Goal: Complete application form: Complete application form

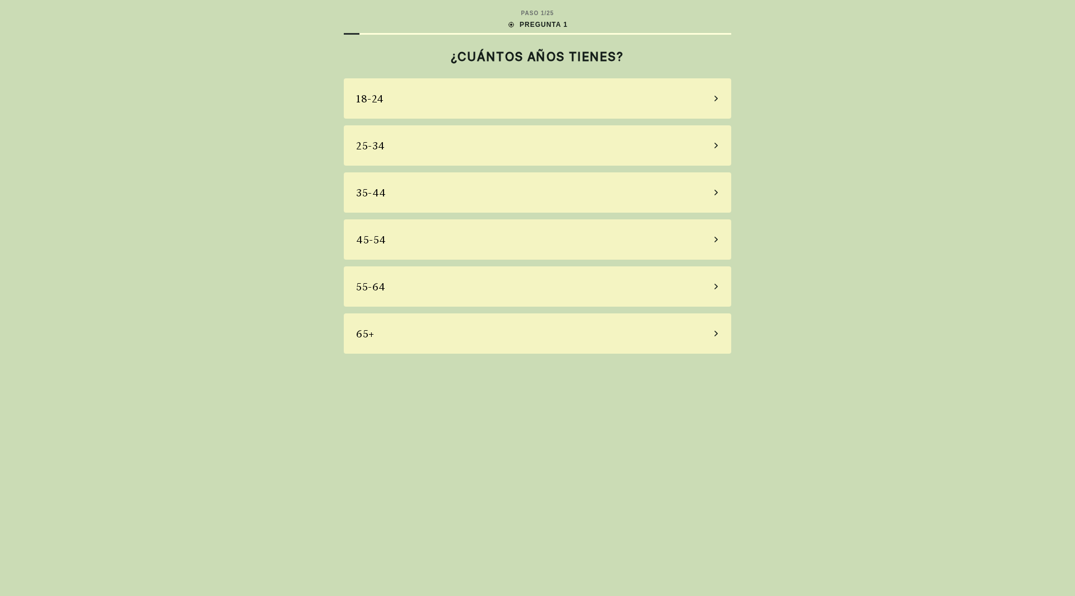
click at [479, 281] on div "55-64" at bounding box center [538, 287] width 388 height 40
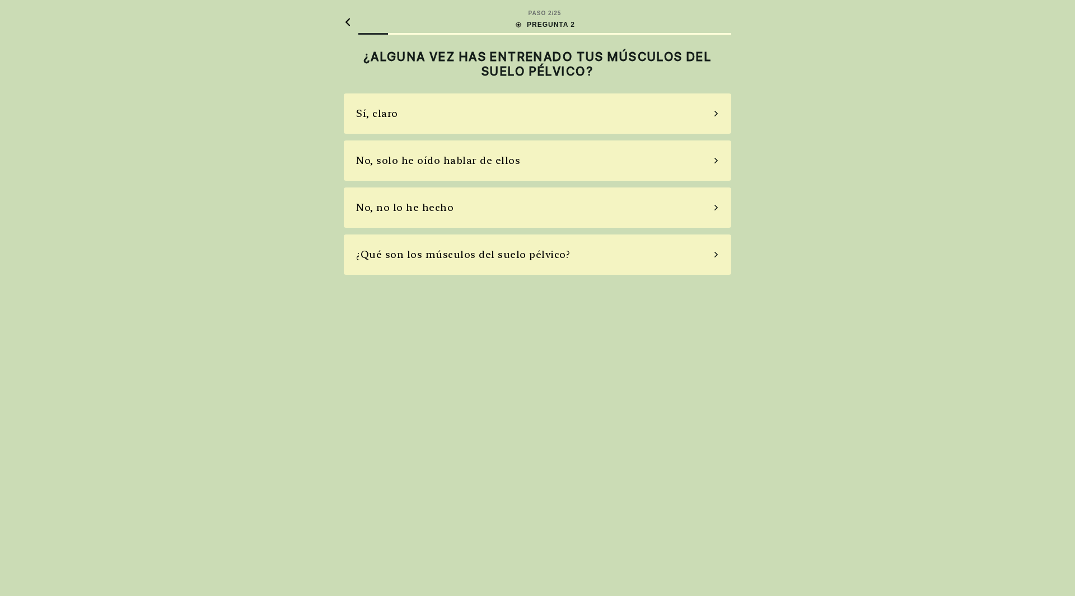
click at [498, 214] on div "No, no lo he hecho" at bounding box center [538, 208] width 388 height 40
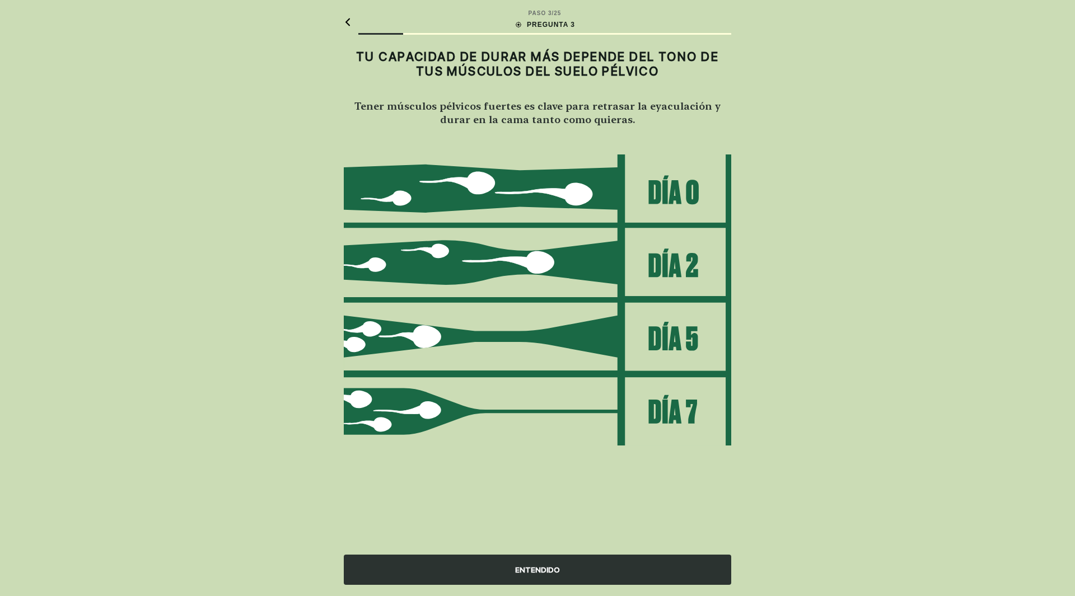
click at [552, 572] on div "ENTENDIDO" at bounding box center [538, 570] width 388 height 30
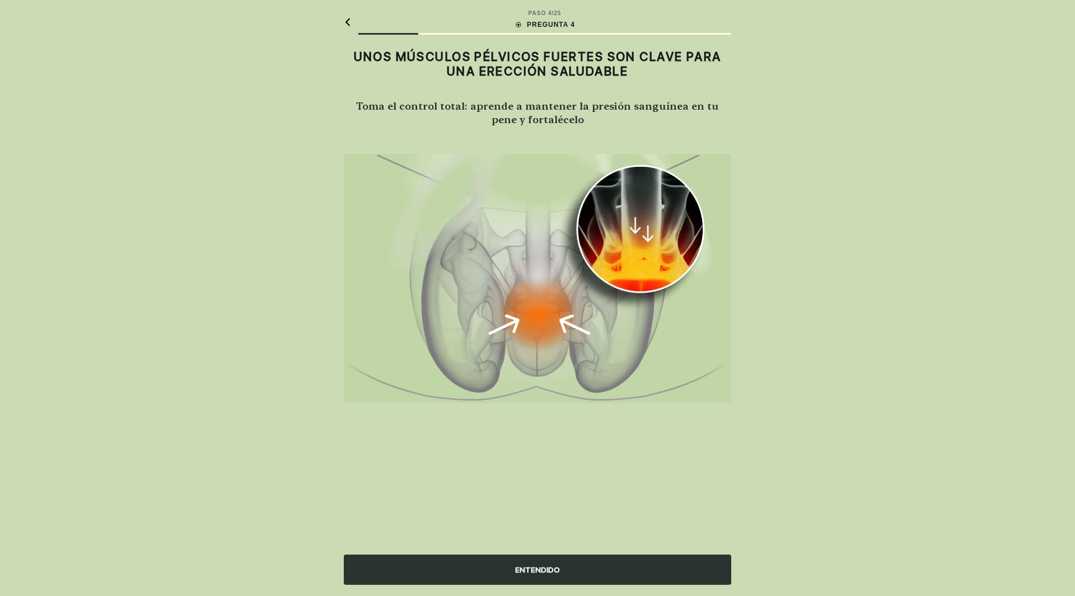
click at [551, 571] on div "ENTENDIDO" at bounding box center [538, 570] width 388 height 30
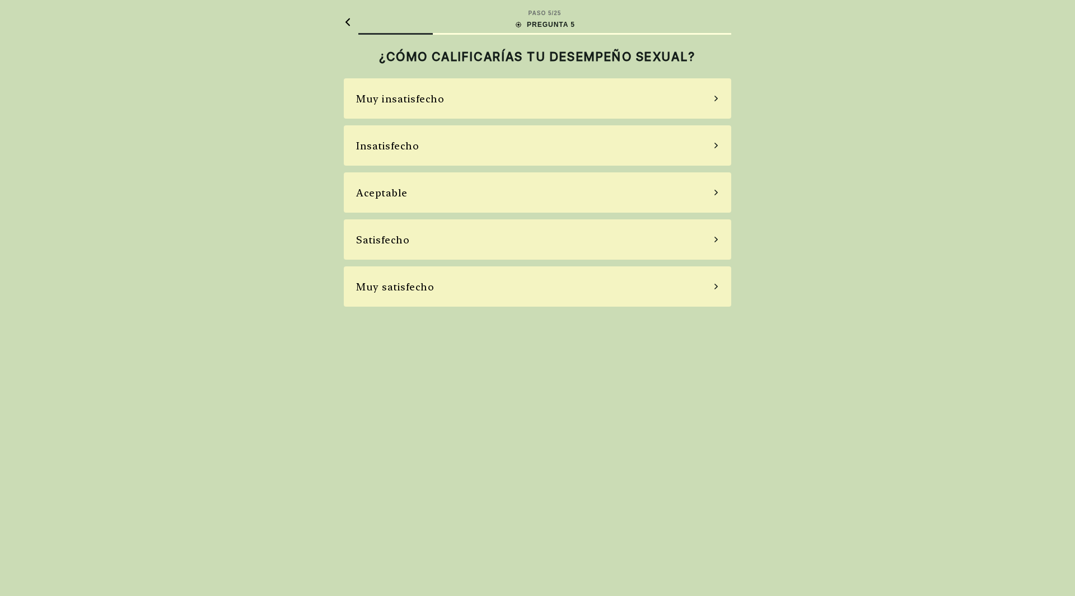
click at [465, 246] on div "Satisfecho" at bounding box center [538, 240] width 388 height 40
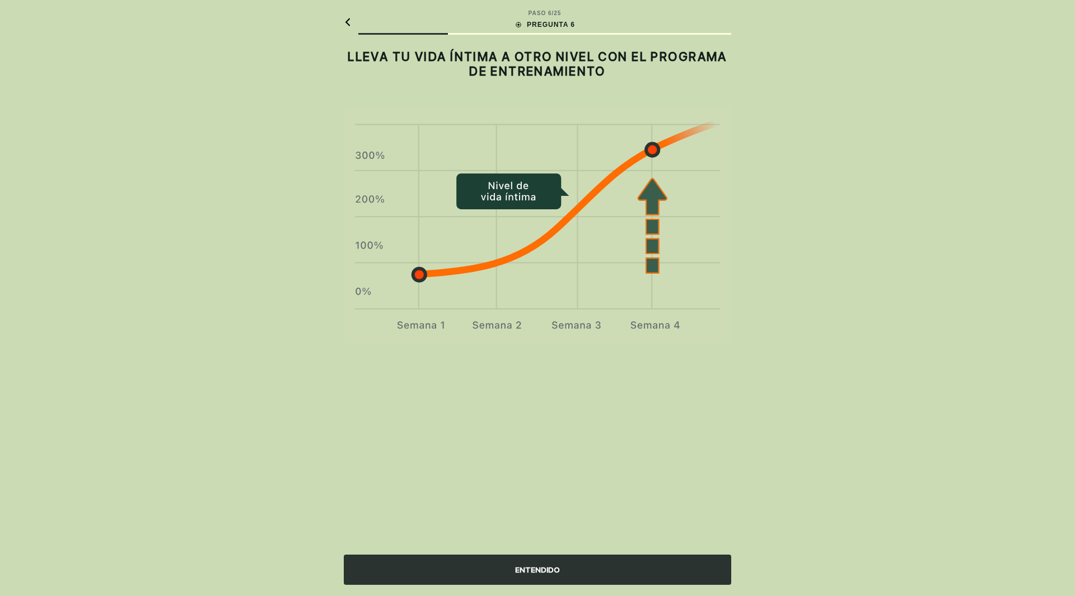
click at [541, 571] on div "ENTENDIDO" at bounding box center [538, 570] width 388 height 30
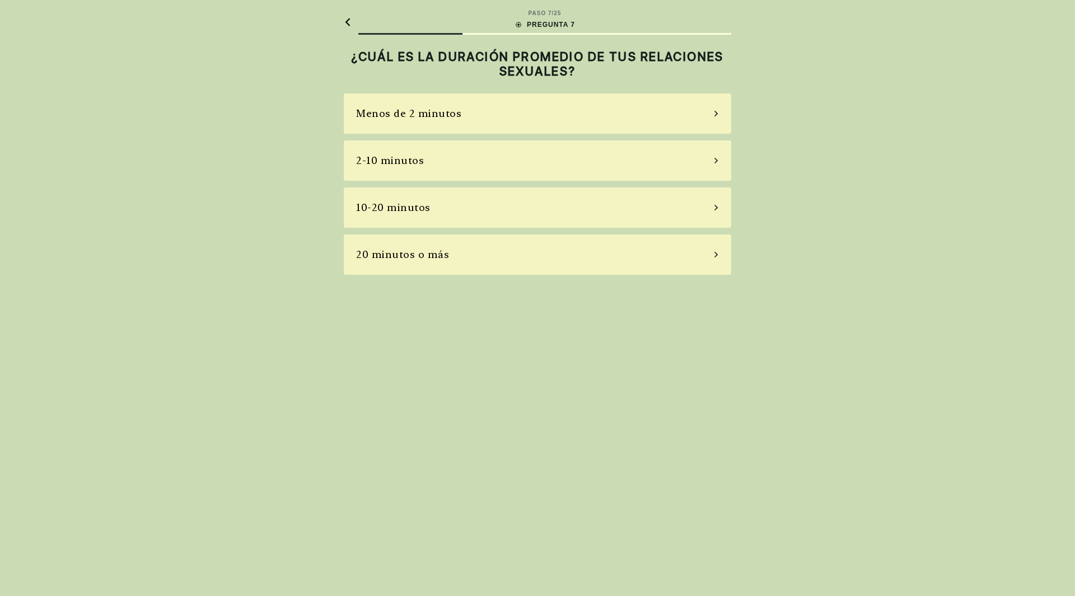
click at [463, 157] on div "2-10 minutos" at bounding box center [538, 161] width 388 height 40
click at [483, 207] on div "La mayoría de las veces" at bounding box center [538, 208] width 388 height 40
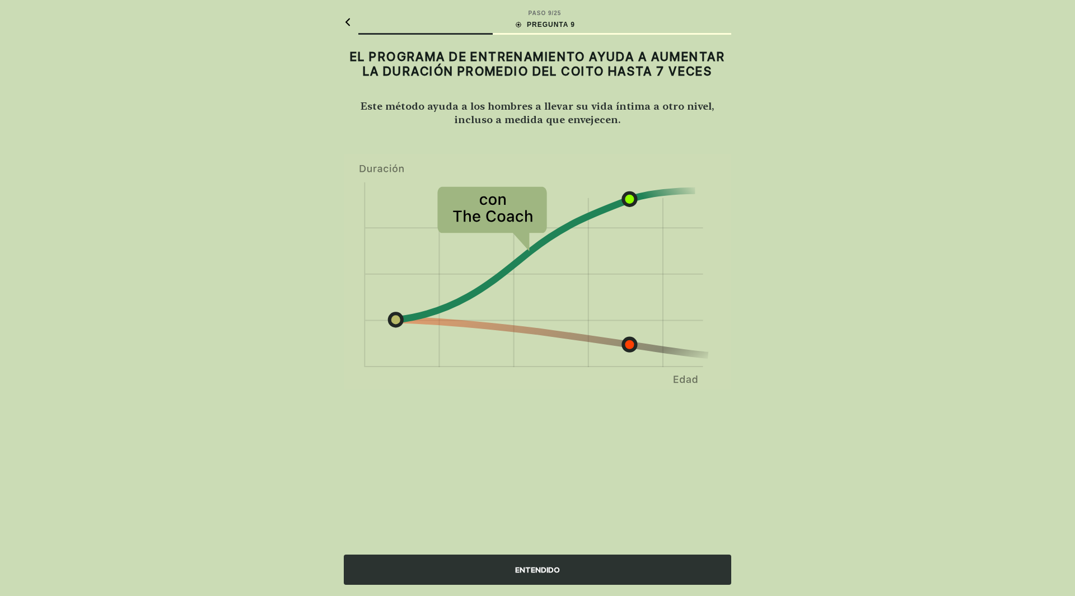
click at [535, 571] on div "ENTENDIDO" at bounding box center [538, 570] width 388 height 30
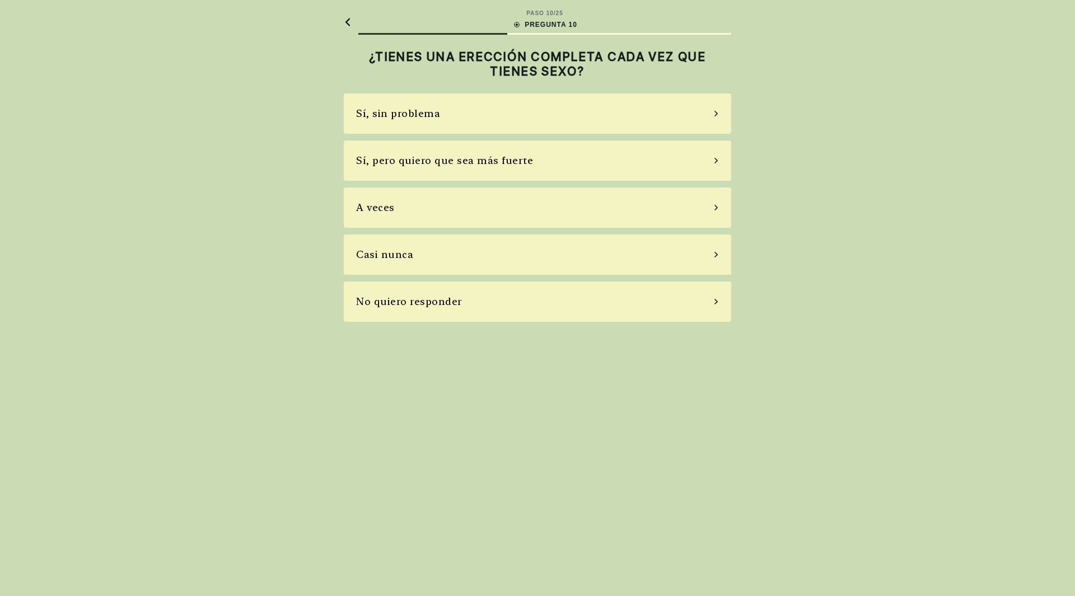
click at [483, 200] on div "A veces" at bounding box center [538, 208] width 388 height 40
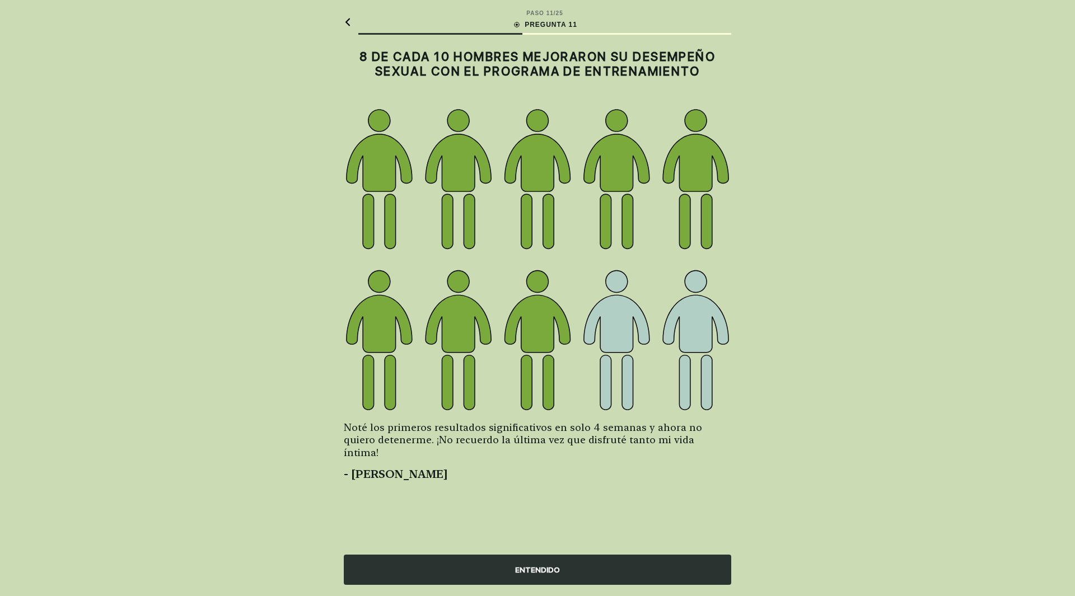
click at [540, 564] on div "ENTENDIDO" at bounding box center [538, 570] width 388 height 30
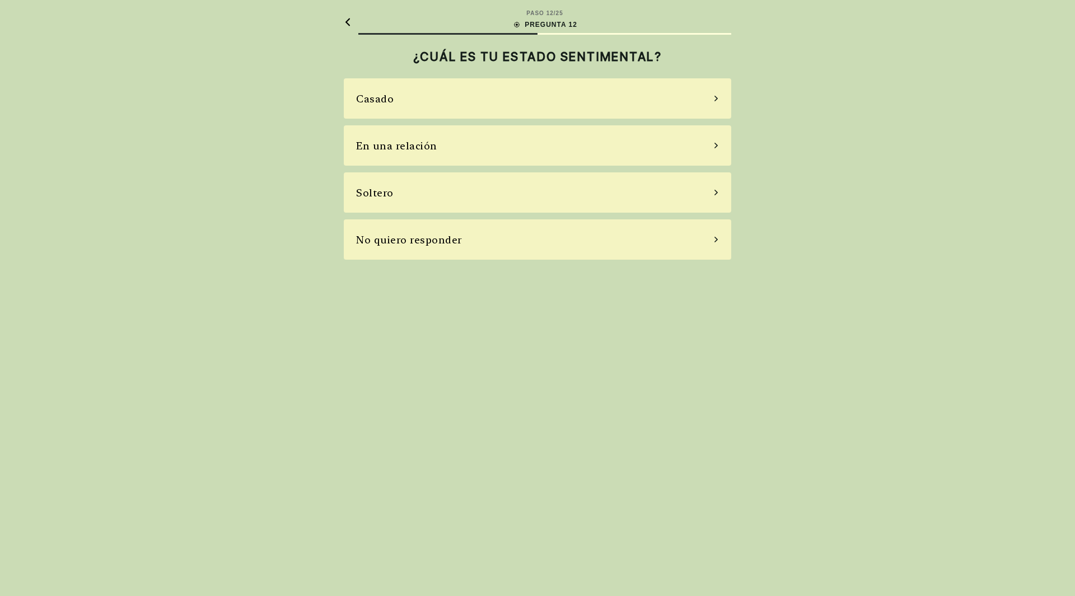
click at [475, 108] on div "Casado" at bounding box center [538, 98] width 388 height 40
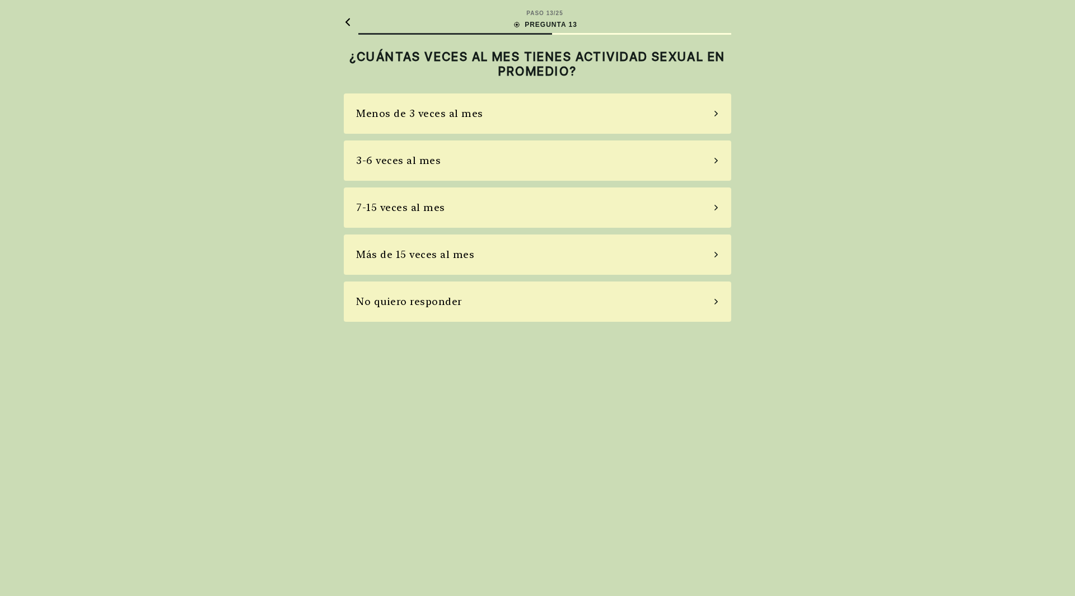
click at [489, 216] on div "7-15 veces al mes" at bounding box center [538, 208] width 388 height 40
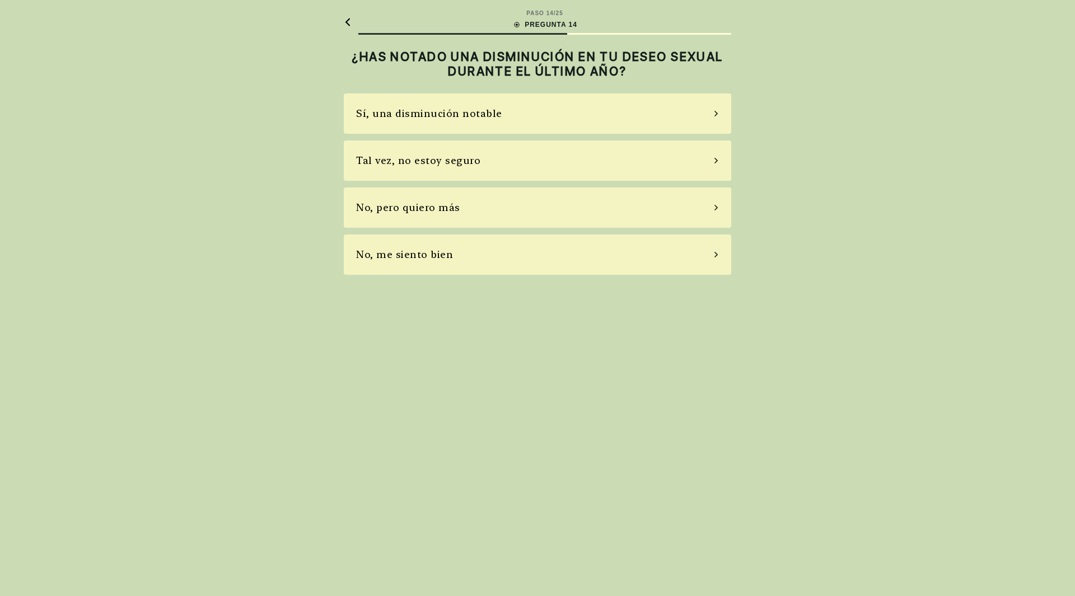
click at [468, 159] on div "Tal vez, no estoy seguro" at bounding box center [418, 160] width 124 height 15
click at [468, 161] on div "Sí, uso pastillas de vez en cuando" at bounding box center [443, 160] width 174 height 15
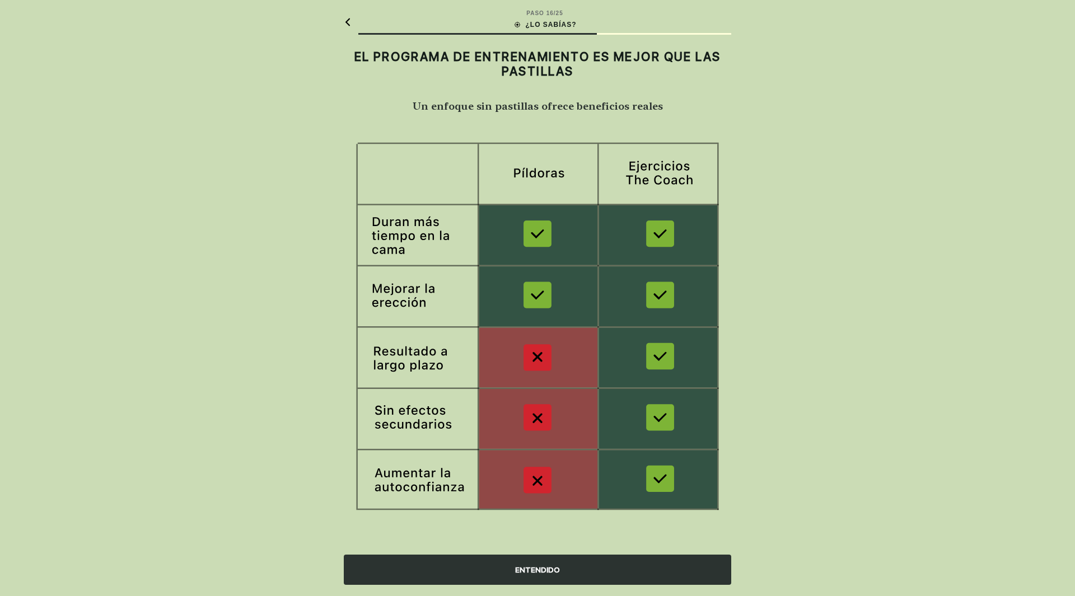
click at [533, 567] on div "ENTENDIDO" at bounding box center [538, 570] width 388 height 30
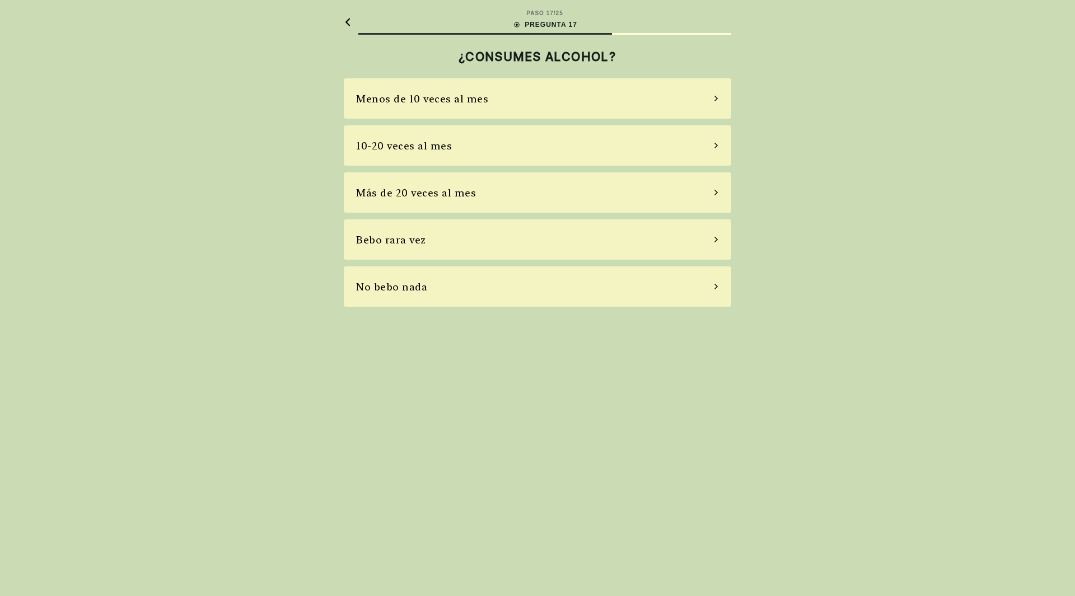
click at [468, 101] on div "Menos de 10 veces al mes" at bounding box center [422, 98] width 132 height 15
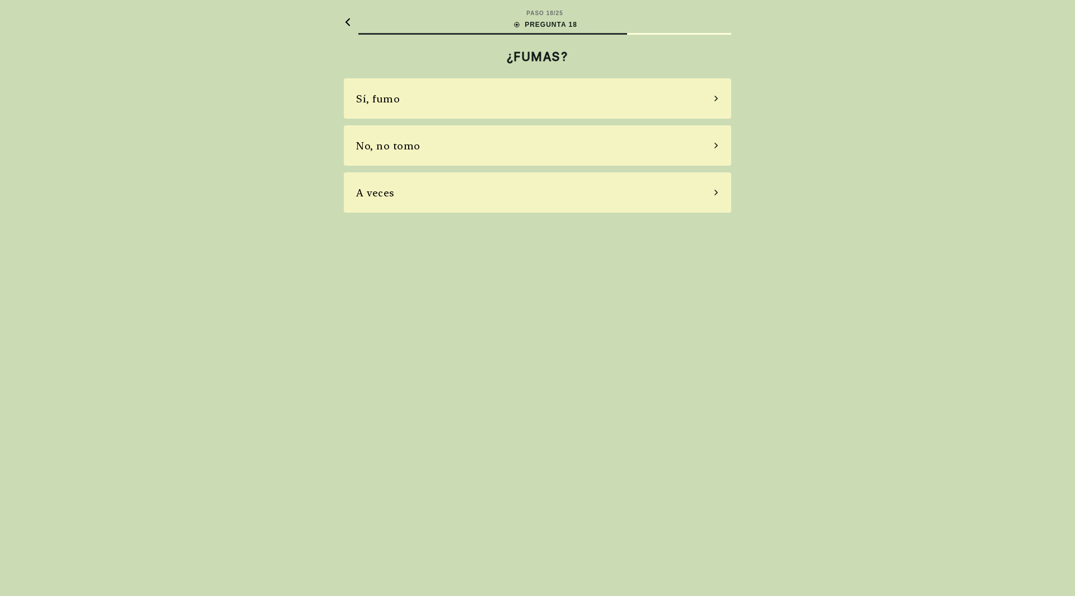
click at [456, 142] on div "No, no tomo" at bounding box center [538, 145] width 388 height 40
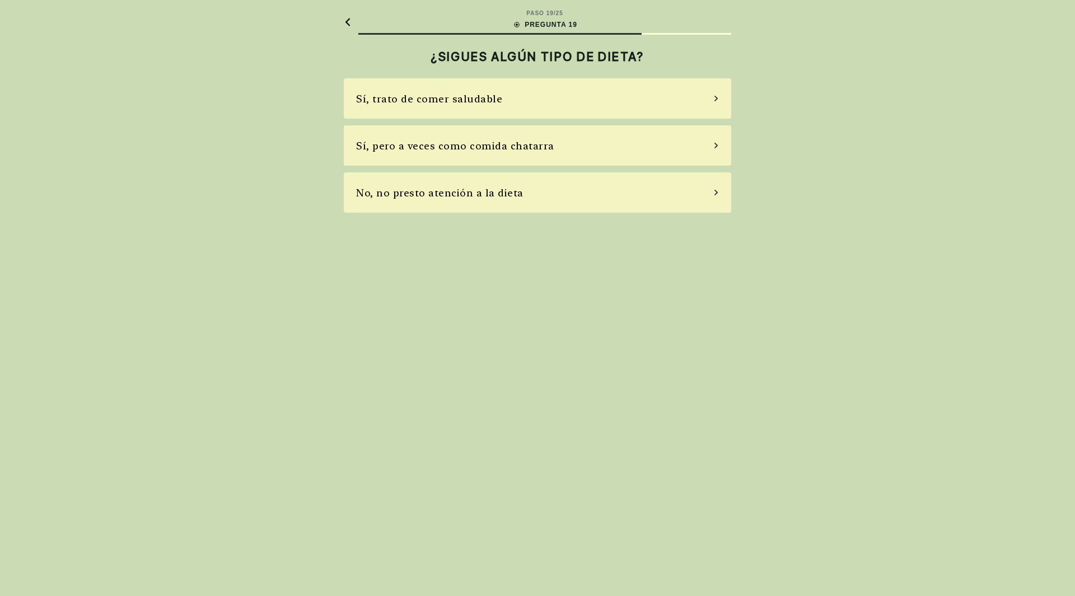
click at [468, 188] on div "No, no presto atención a la dieta" at bounding box center [439, 192] width 167 height 15
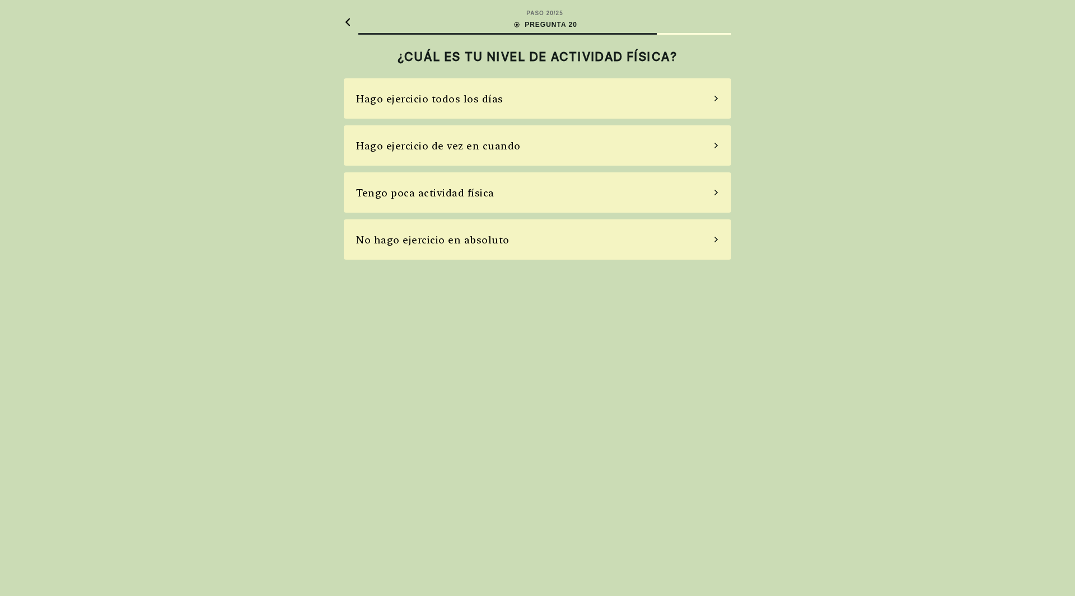
click at [482, 143] on div "Hago ejercicio de vez en cuando" at bounding box center [438, 145] width 165 height 15
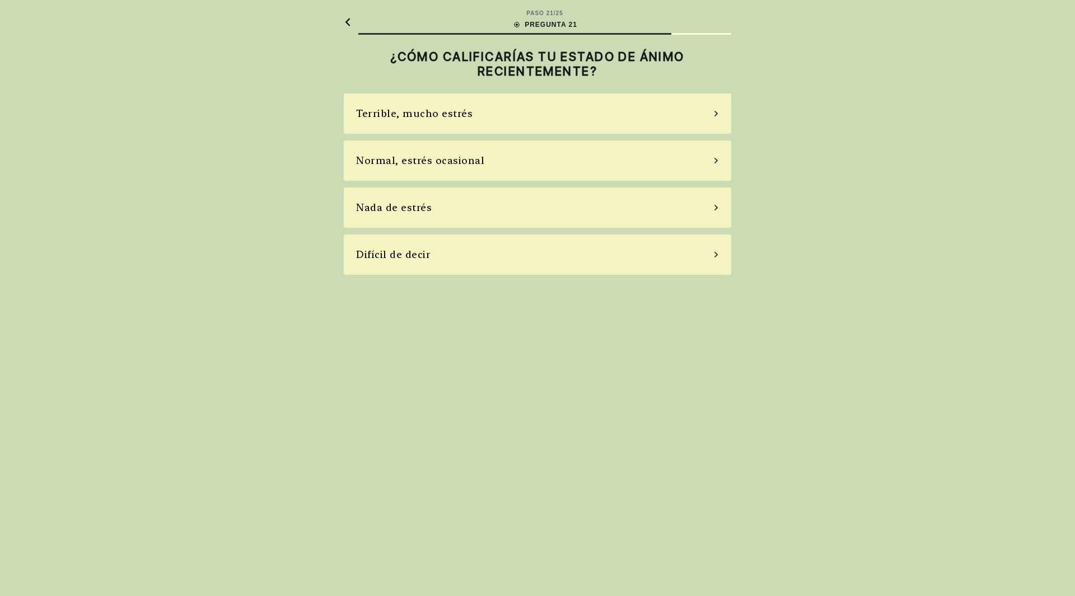
click at [486, 114] on div "Terrible, mucho estrés" at bounding box center [538, 114] width 388 height 40
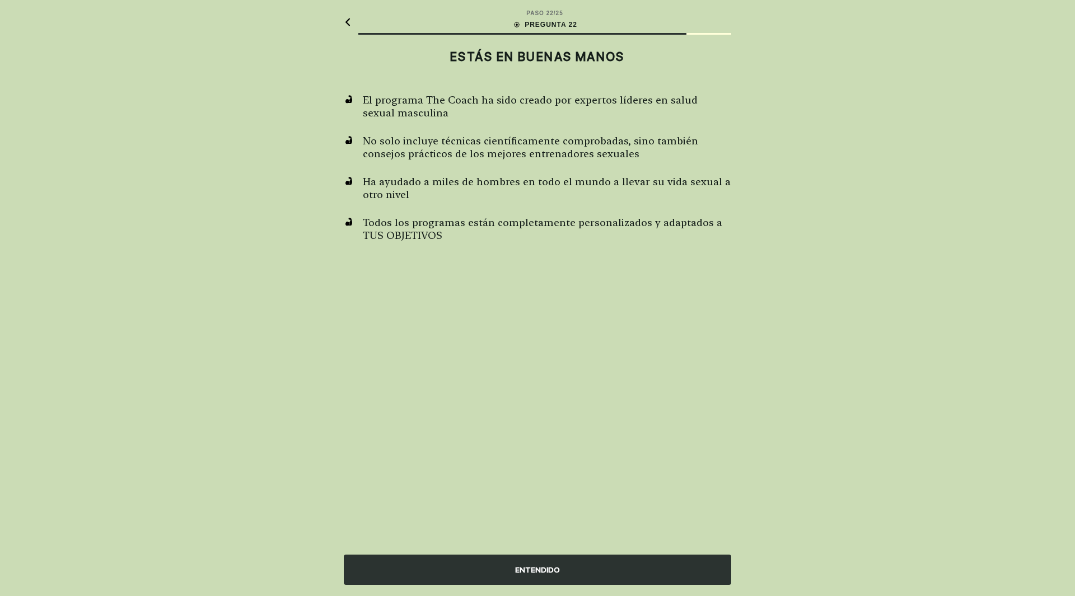
click at [555, 568] on div "ENTENDIDO" at bounding box center [538, 570] width 388 height 30
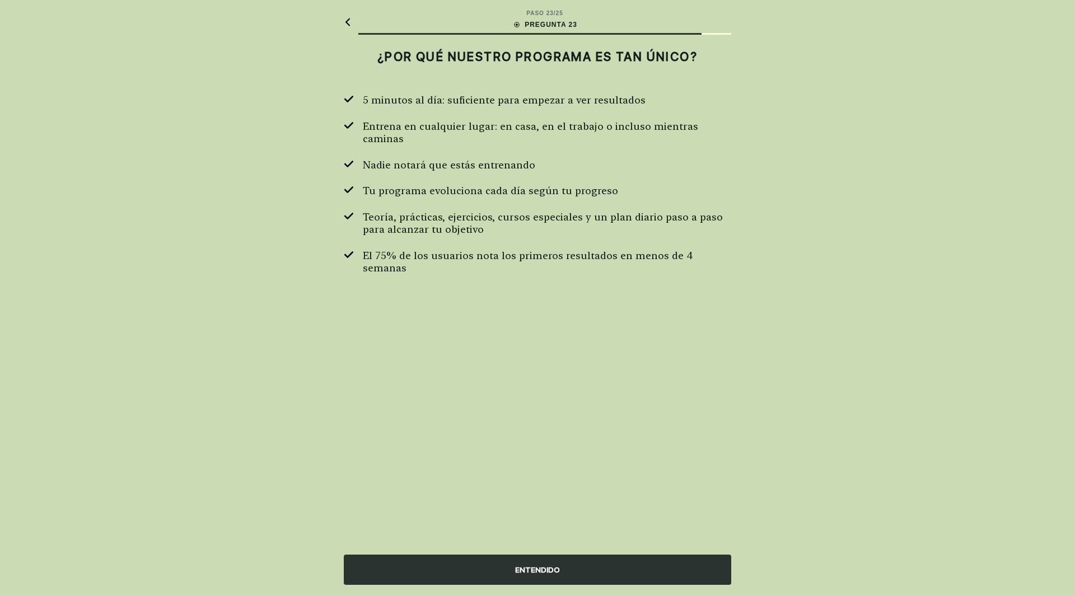
click at [554, 571] on div "ENTENDIDO" at bounding box center [538, 570] width 388 height 30
